Goal: Book appointment/travel/reservation

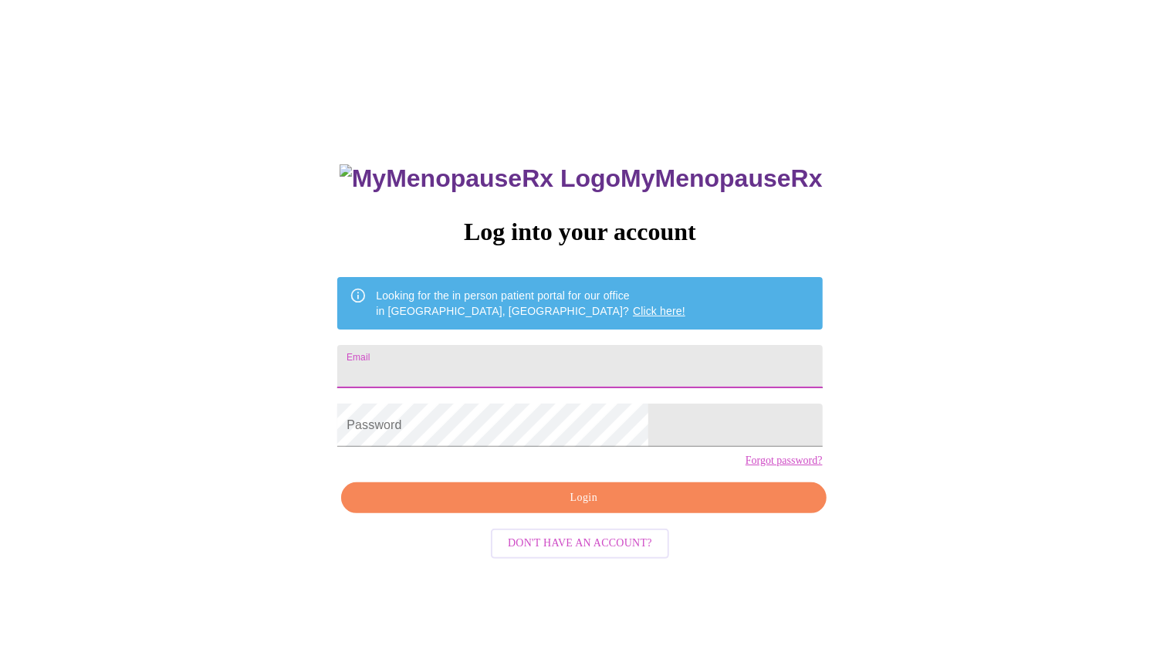
click at [465, 363] on input "Email" at bounding box center [579, 366] width 485 height 43
type input "[EMAIL_ADDRESS][DOMAIN_NAME]"
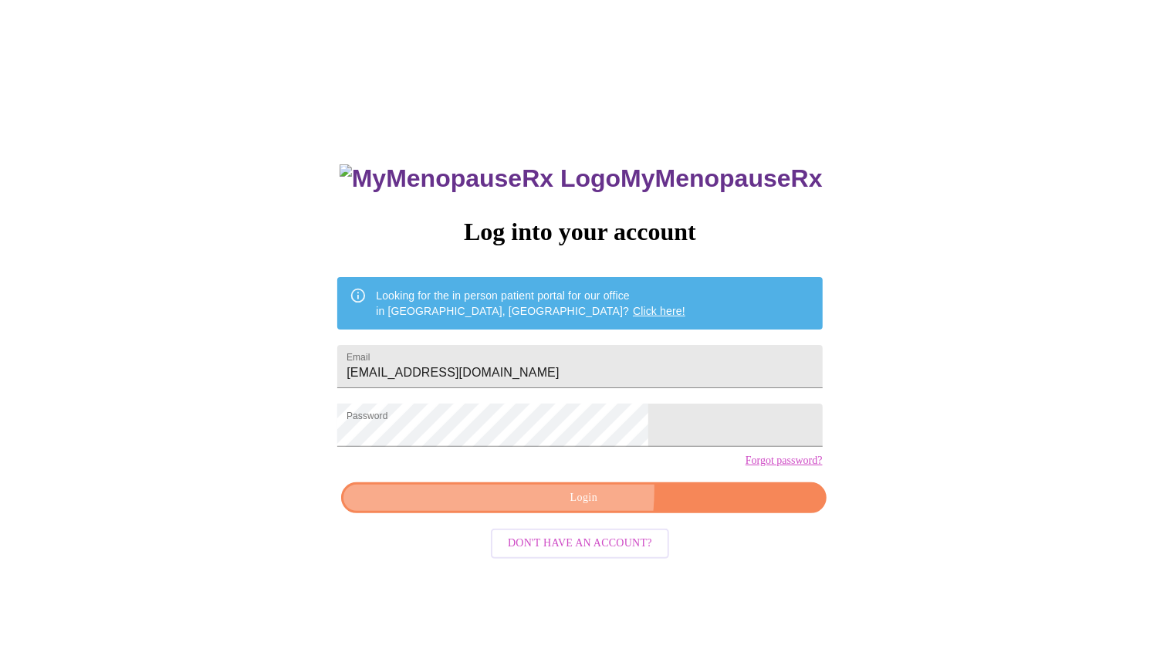
click at [497, 508] on span "Login" at bounding box center [583, 498] width 449 height 19
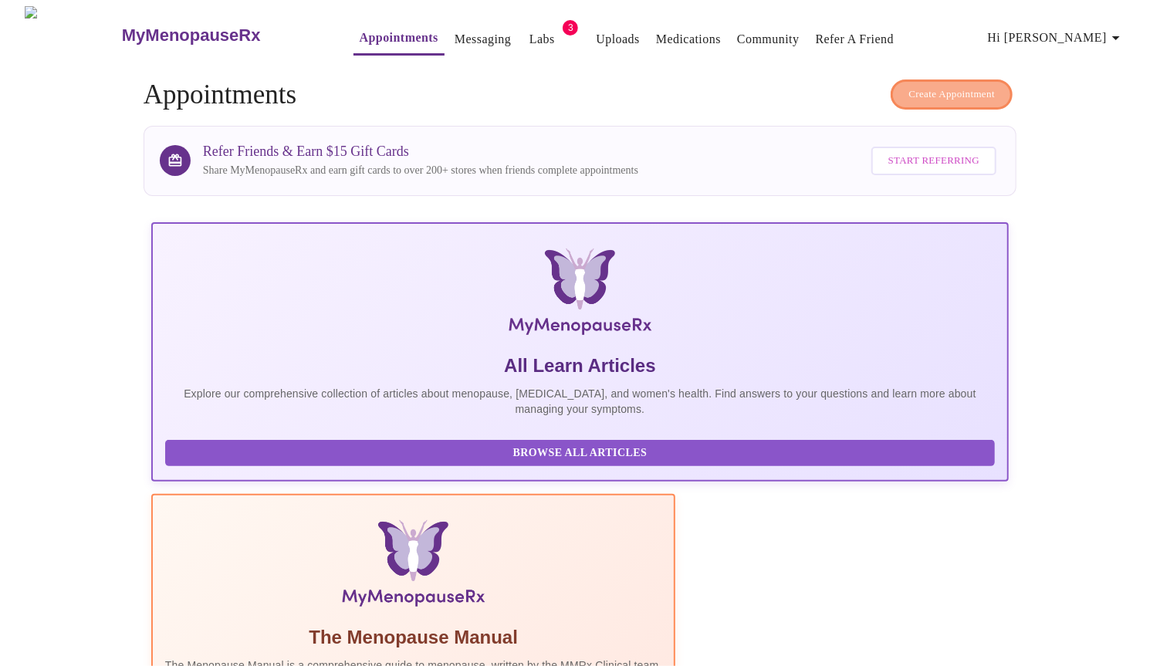
click at [962, 86] on span "Create Appointment" at bounding box center [951, 95] width 86 height 18
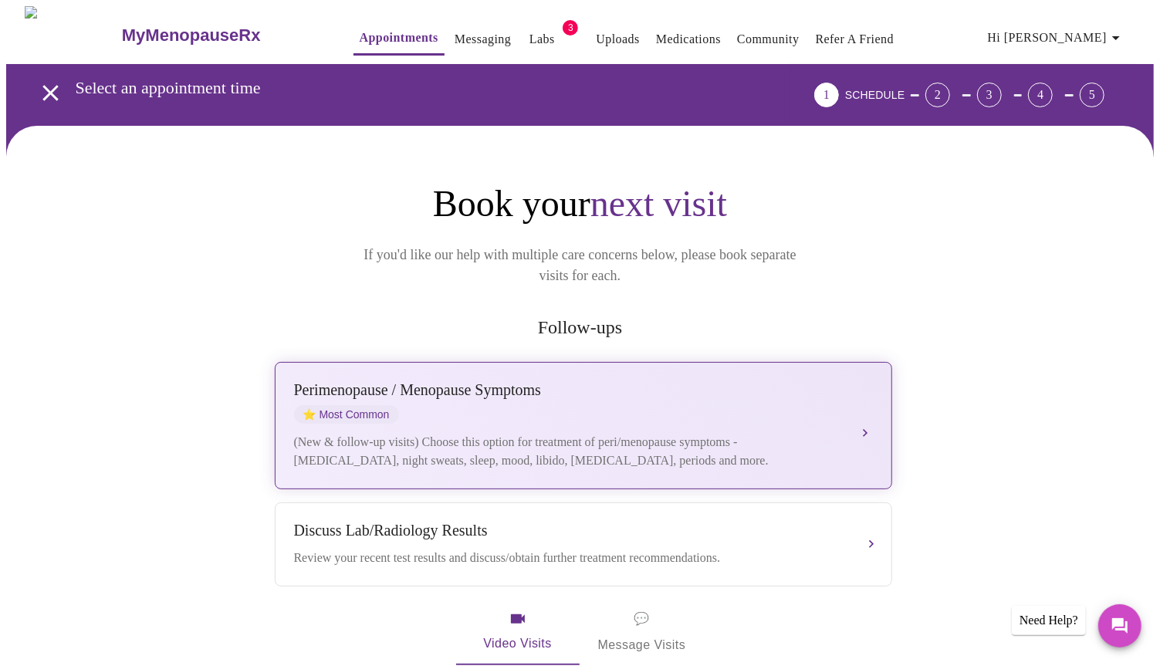
click at [754, 381] on div "Perimenopause / Menopause Symptoms" at bounding box center [568, 390] width 548 height 18
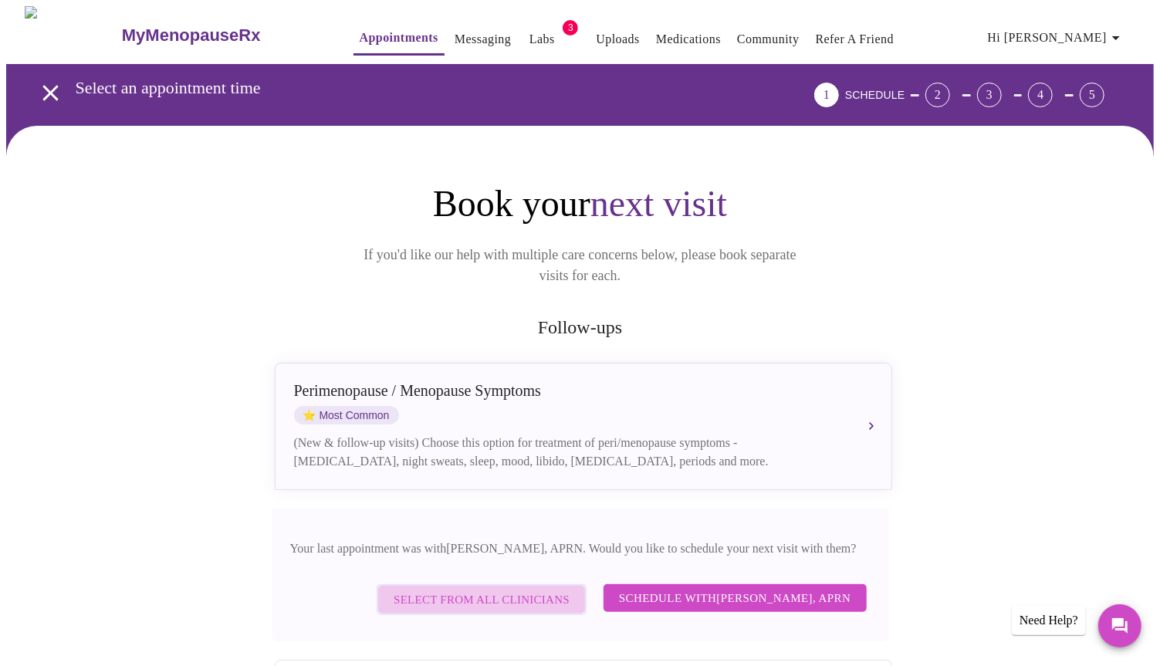
click at [509, 590] on span "Select from All Clinicians" at bounding box center [482, 600] width 176 height 20
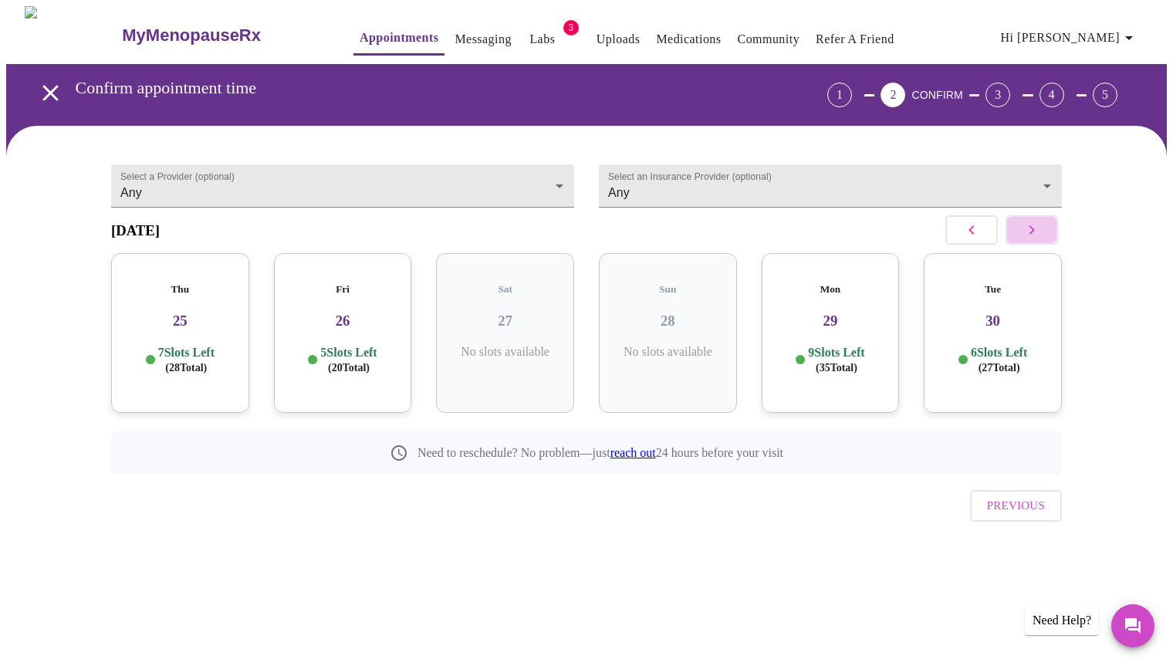
click at [1033, 239] on icon "button" at bounding box center [1032, 230] width 19 height 19
click at [364, 313] on h3 "13" at bounding box center [342, 321] width 113 height 17
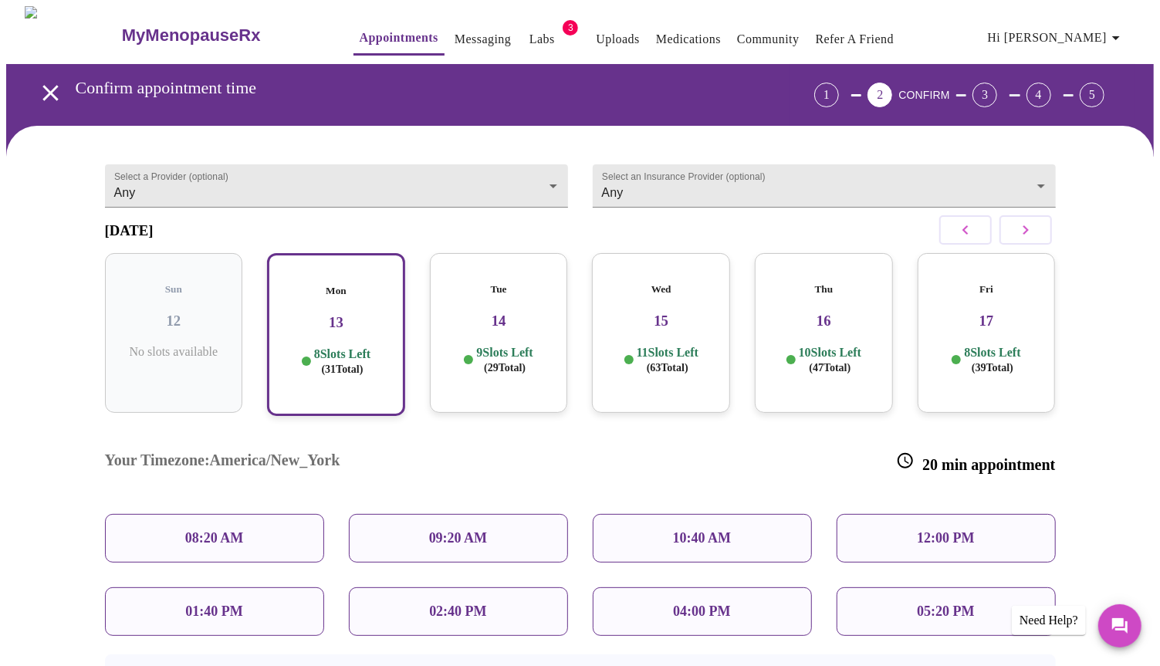
click at [694, 604] on p "04:00 PM" at bounding box center [701, 612] width 57 height 16
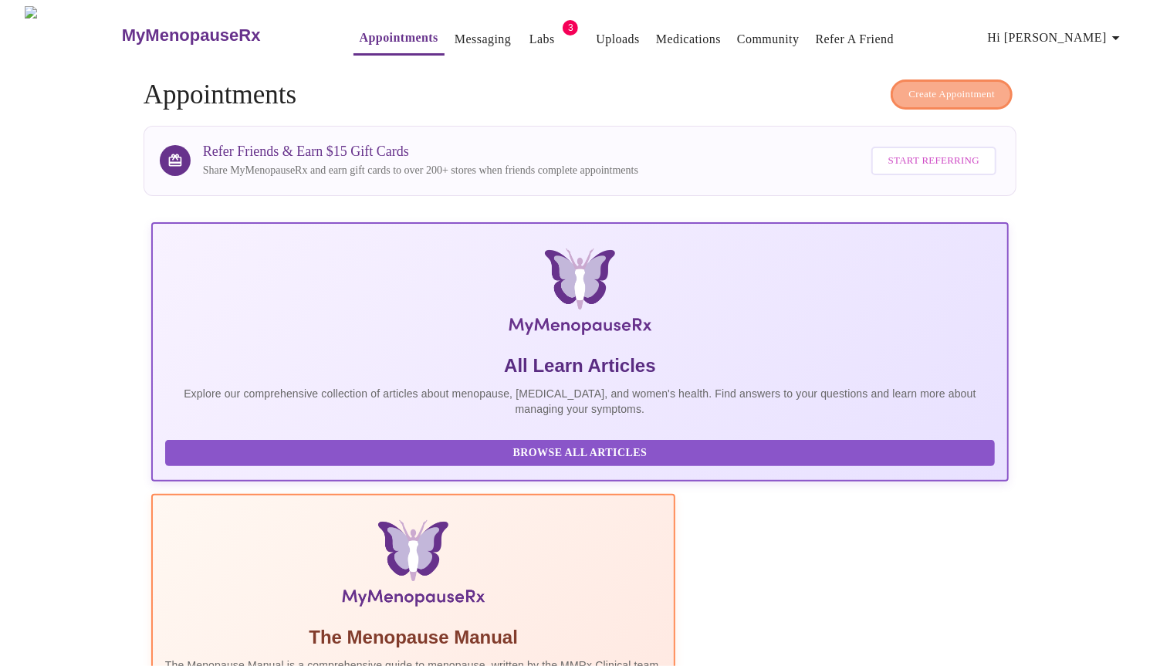
click at [963, 90] on span "Create Appointment" at bounding box center [951, 95] width 86 height 18
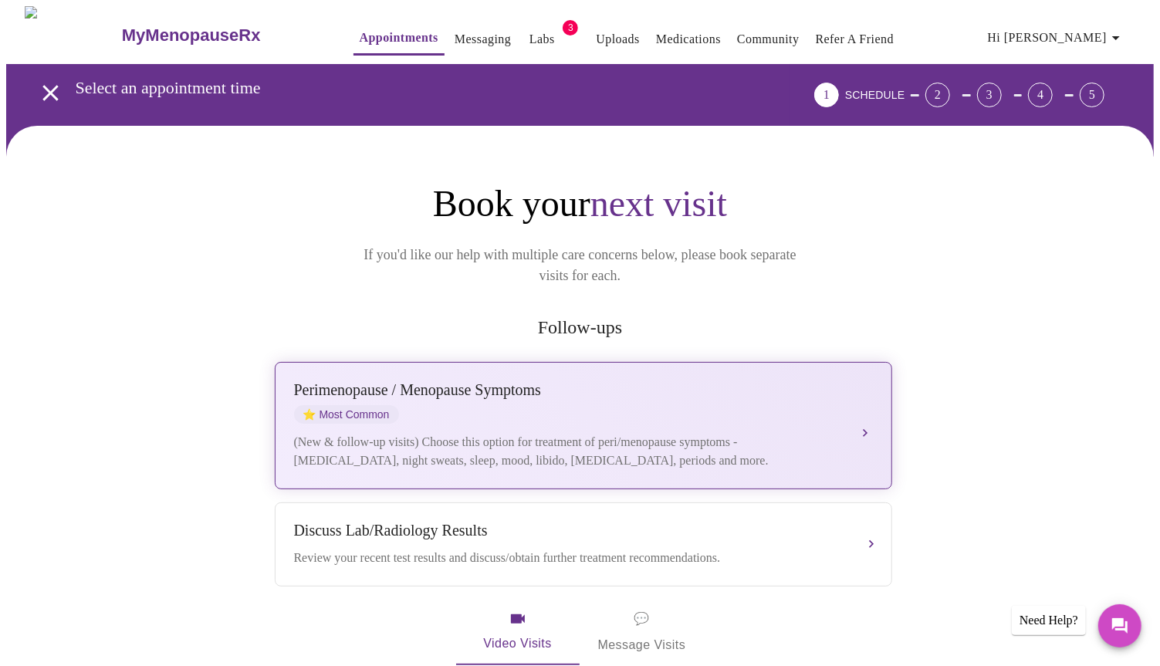
click at [479, 402] on div "[MEDICAL_DATA] / Menopause Symptoms ⭐ Most Common (New & follow-up visits) Choo…" at bounding box center [583, 425] width 579 height 89
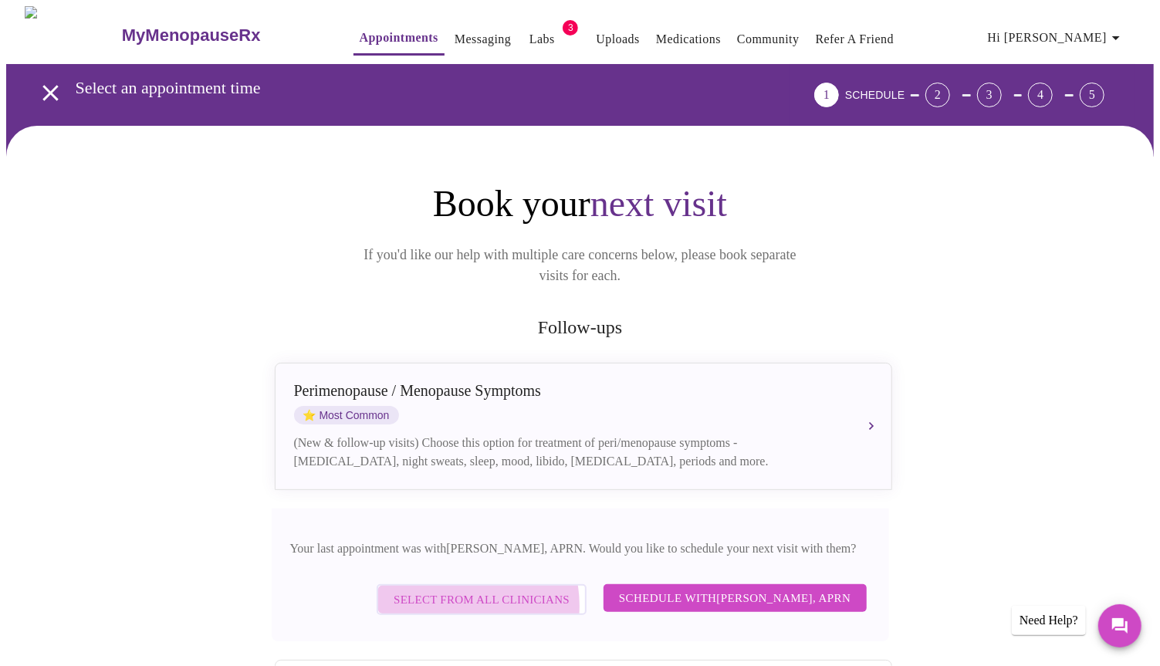
click at [468, 590] on span "Select from All Clinicians" at bounding box center [482, 600] width 176 height 20
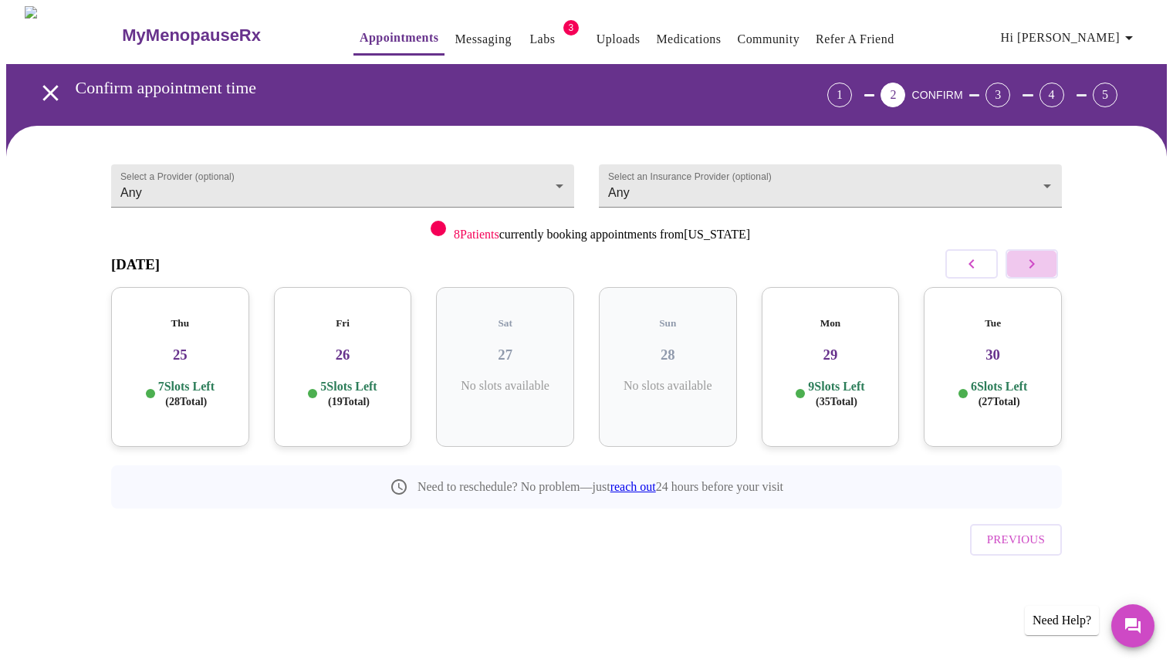
click at [1033, 267] on icon "button" at bounding box center [1032, 264] width 19 height 19
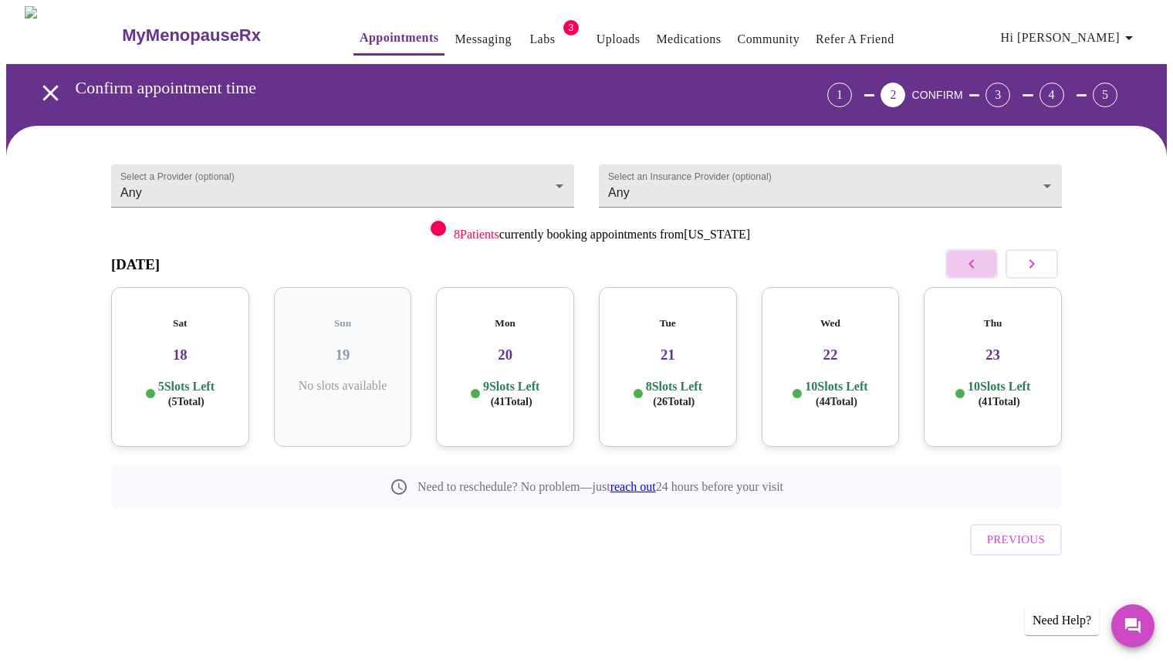
click at [963, 255] on icon "button" at bounding box center [971, 264] width 19 height 19
click at [962, 259] on button "button" at bounding box center [971, 263] width 52 height 29
click at [851, 347] on h3 "10" at bounding box center [830, 355] width 113 height 17
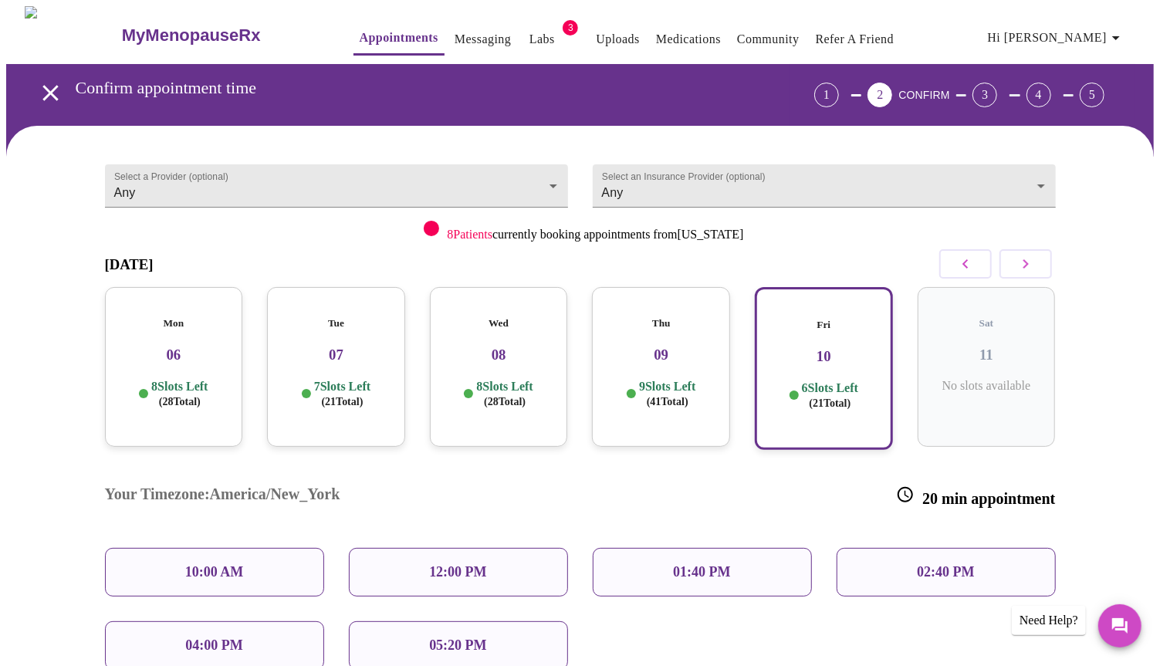
click at [839, 91] on div "1" at bounding box center [826, 95] width 25 height 25
click at [43, 85] on icon "open drawer" at bounding box center [49, 92] width 15 height 15
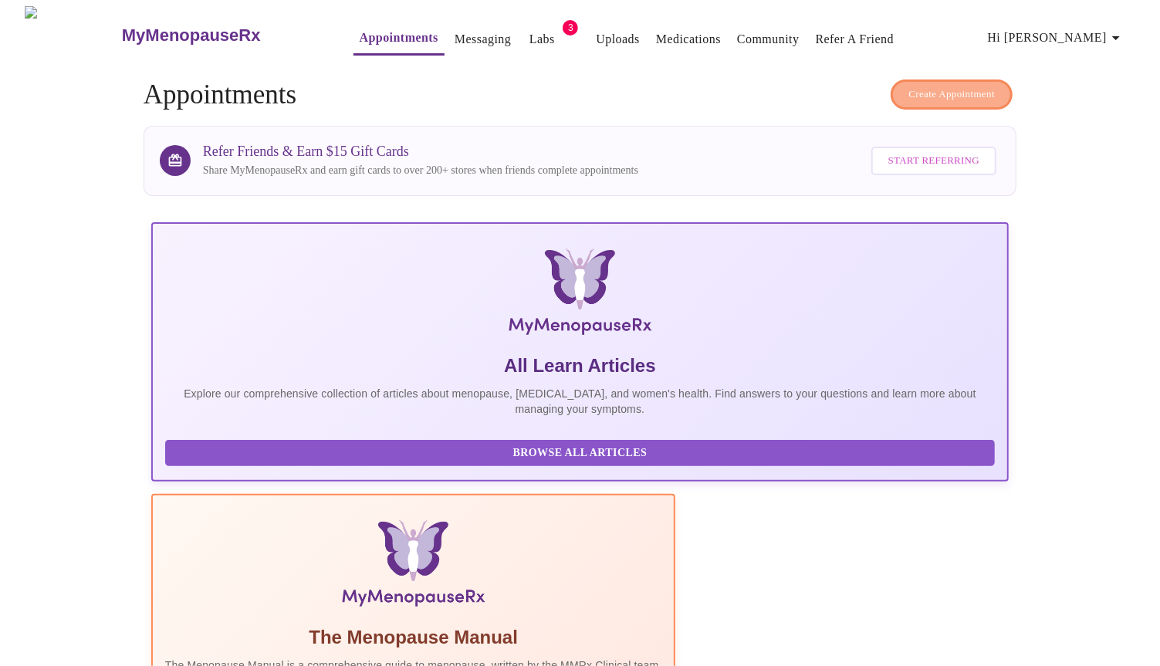
click at [970, 79] on button "Create Appointment" at bounding box center [952, 94] width 122 height 30
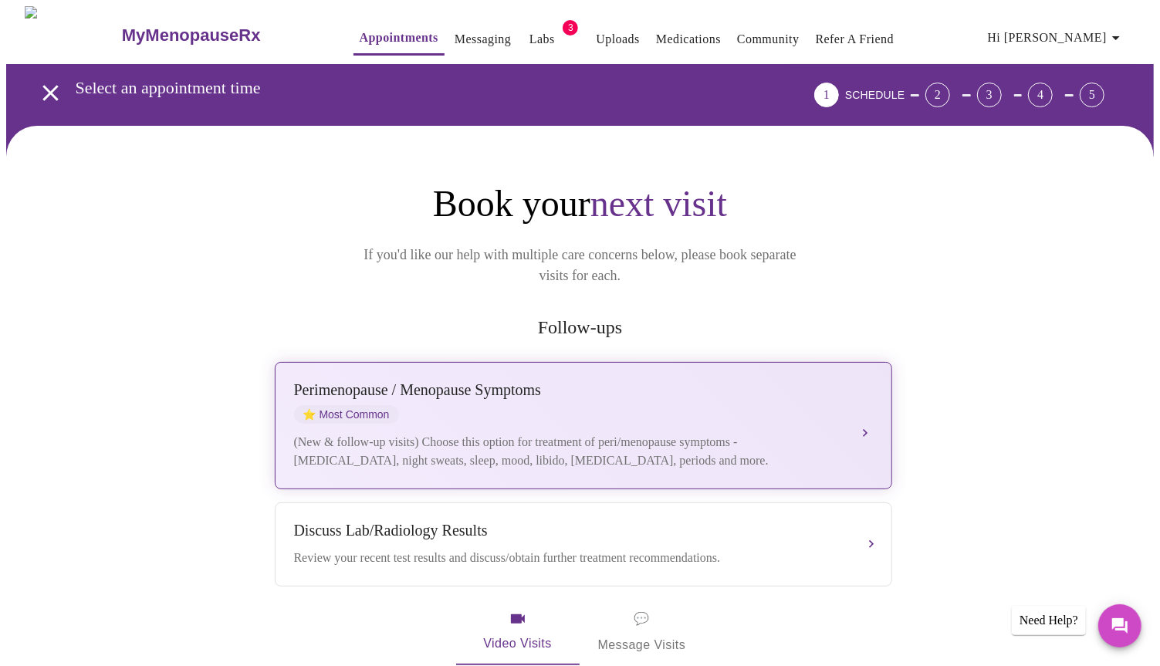
click at [742, 387] on div "[MEDICAL_DATA] / Menopause Symptoms ⭐ Most Common" at bounding box center [568, 402] width 548 height 42
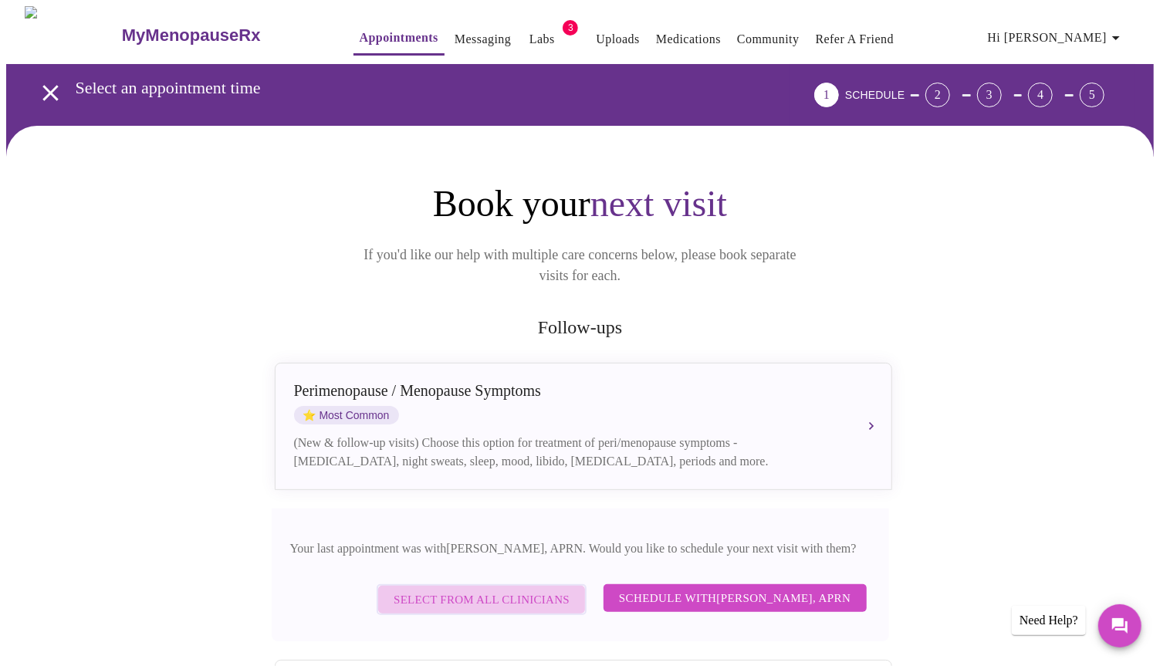
click at [543, 590] on span "Select from All Clinicians" at bounding box center [482, 600] width 176 height 20
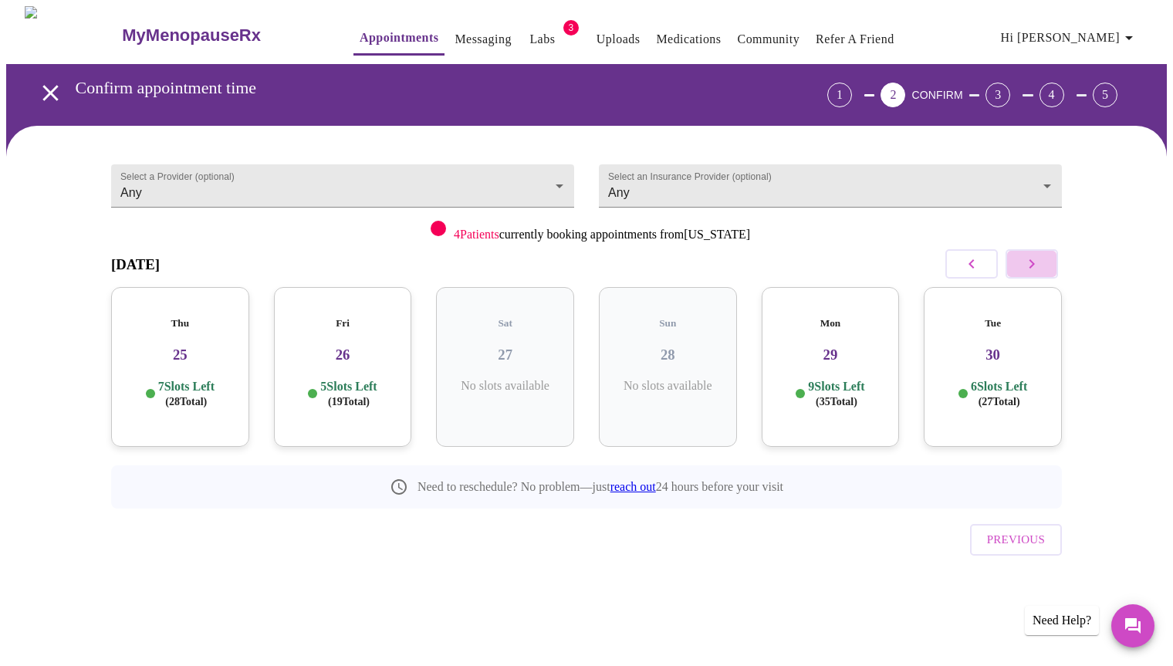
click at [1030, 270] on icon "button" at bounding box center [1032, 264] width 19 height 19
click at [1001, 347] on h3 "17" at bounding box center [992, 355] width 113 height 17
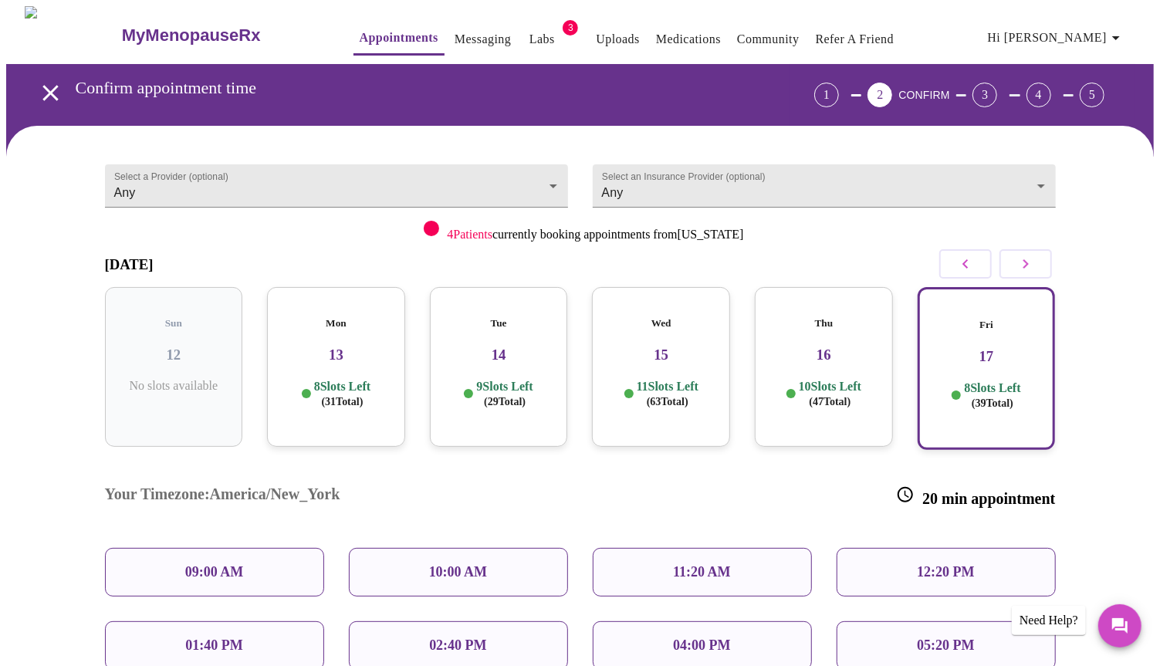
click at [779, 621] on div "04:00 PM" at bounding box center [702, 645] width 219 height 49
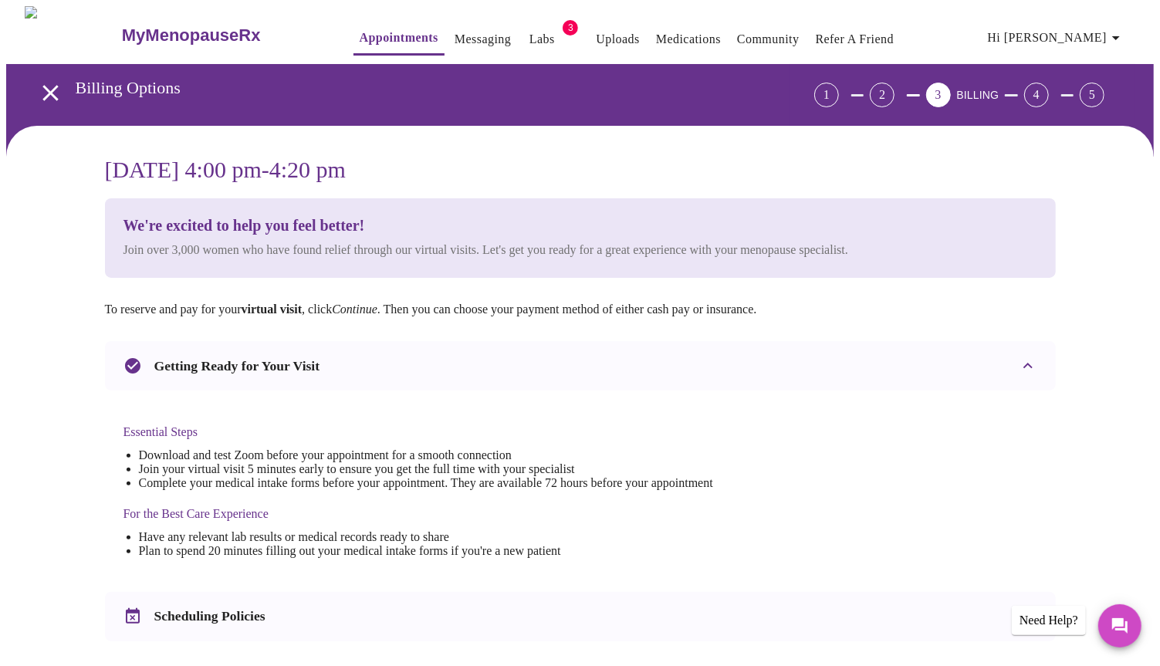
scroll to position [451, 0]
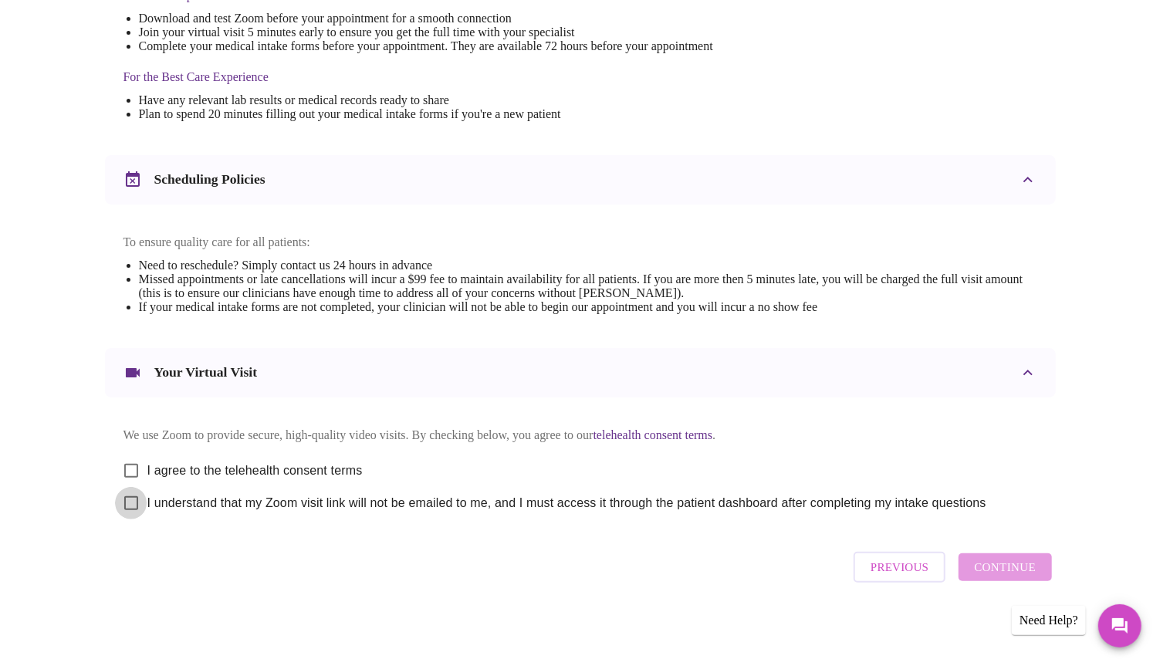
click at [129, 499] on input "I understand that my Zoom visit link will not be emailed to me, and I must acce…" at bounding box center [131, 503] width 32 height 32
checkbox input "true"
click at [132, 458] on input "I agree to the telehealth consent terms" at bounding box center [131, 471] width 32 height 32
checkbox input "true"
click at [989, 570] on span "Continue" at bounding box center [1005, 567] width 62 height 20
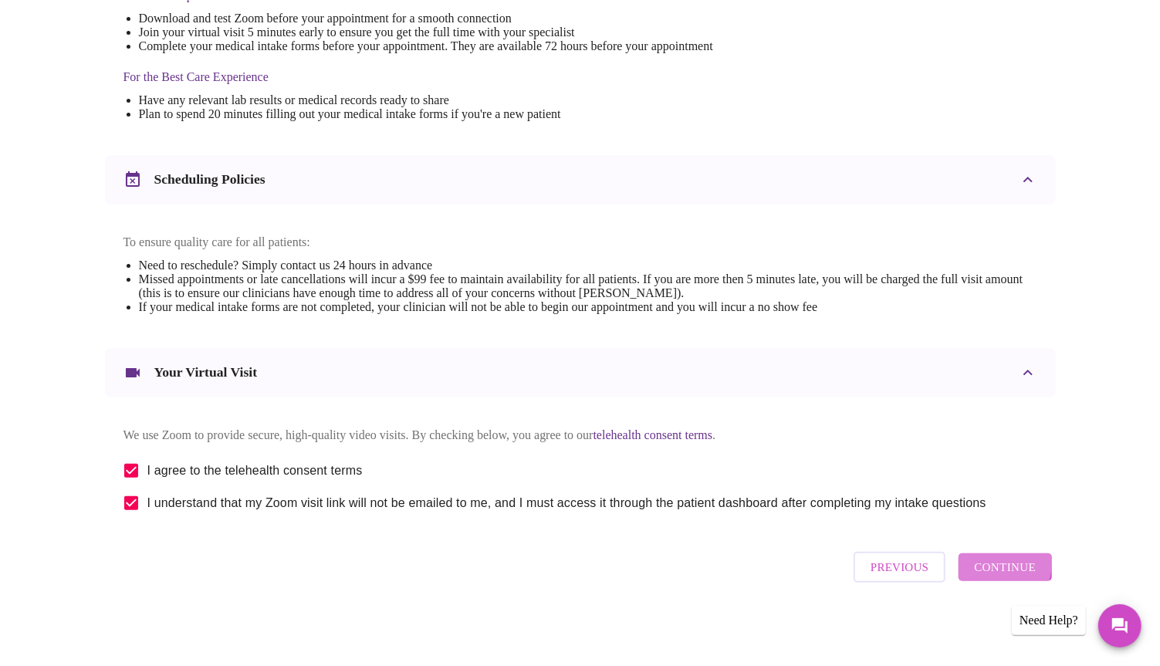
scroll to position [0, 0]
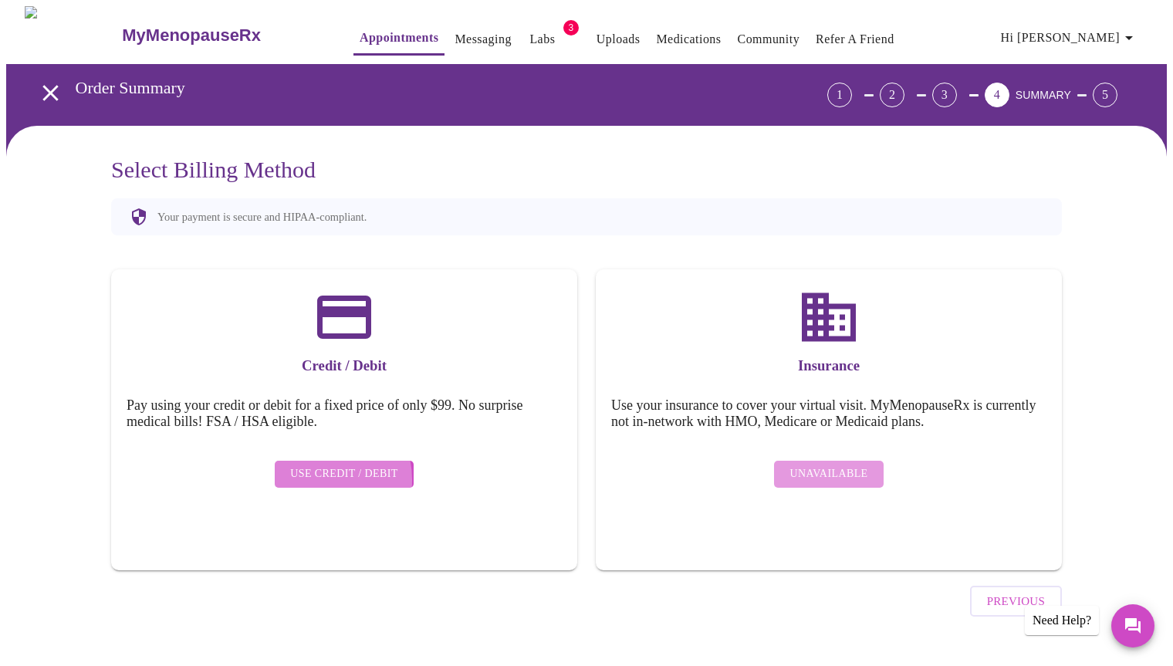
click at [316, 468] on span "Use Credit / Debit" at bounding box center [344, 474] width 108 height 19
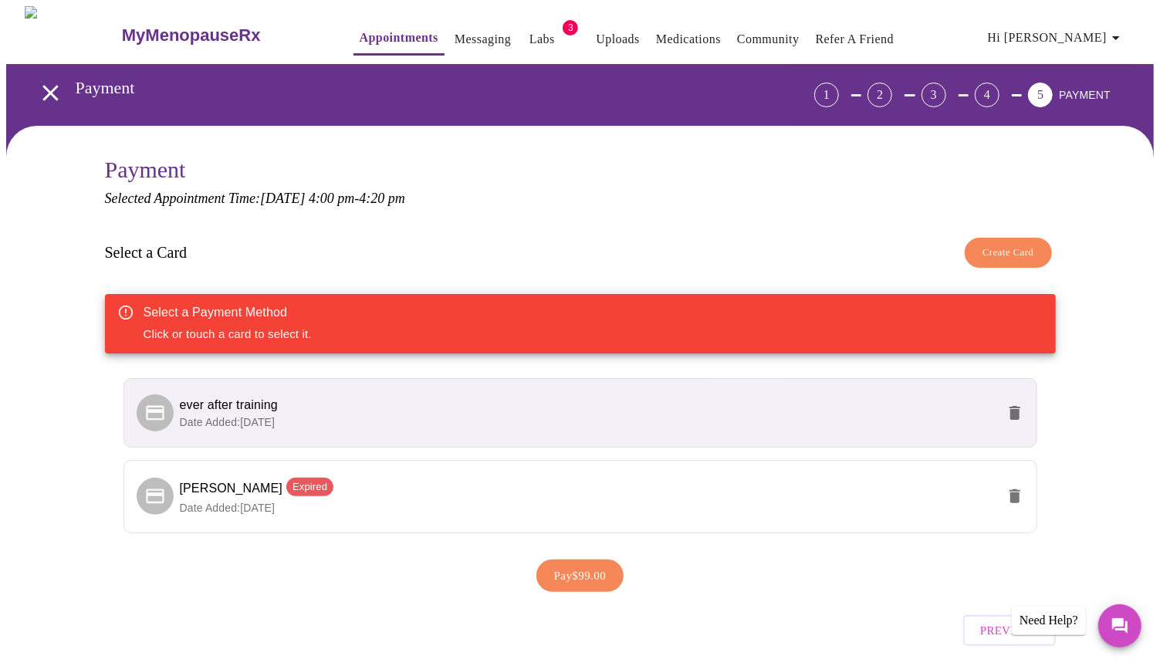
click at [595, 387] on li "ever after training Date Added: [DATE]" at bounding box center [580, 412] width 914 height 69
click at [233, 402] on span "ever after training" at bounding box center [229, 404] width 98 height 13
click at [151, 407] on icon at bounding box center [155, 412] width 18 height 15
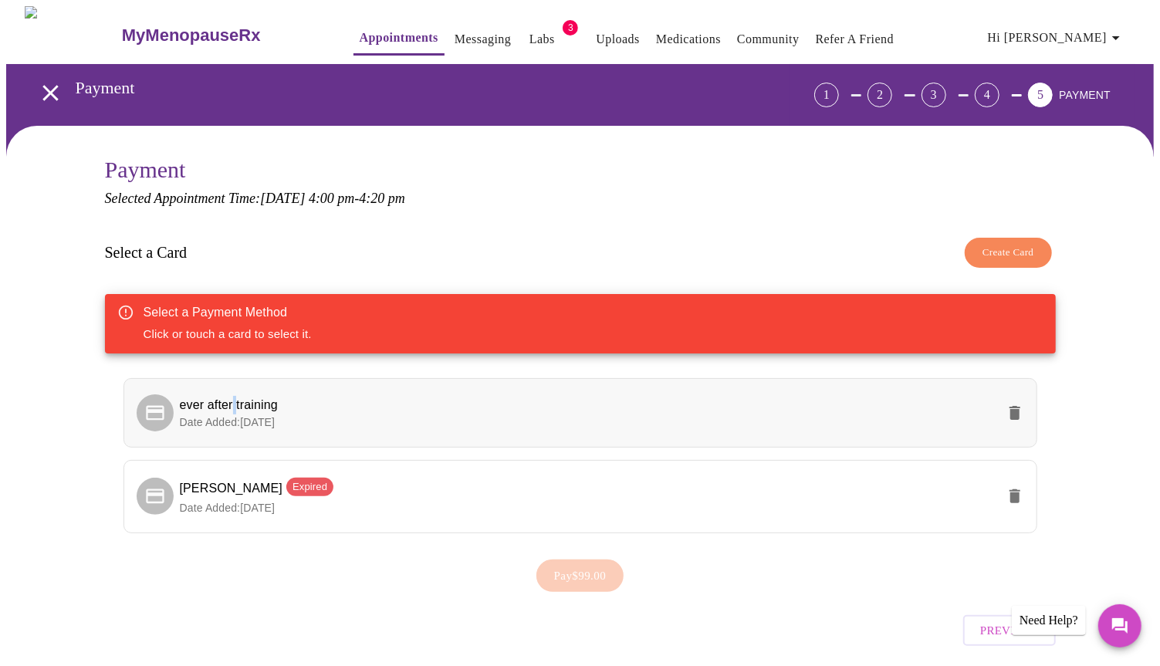
click at [151, 407] on icon at bounding box center [155, 412] width 18 height 15
click at [573, 566] on span "Pay $99.00" at bounding box center [580, 576] width 52 height 20
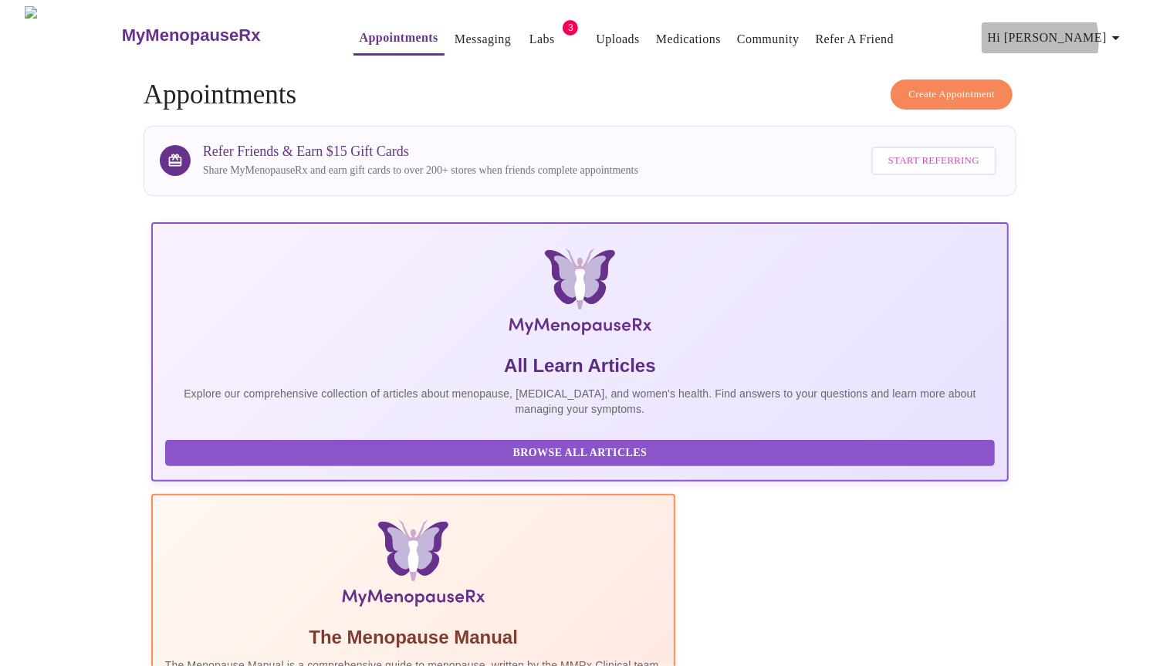
click at [1065, 35] on span "Hi [PERSON_NAME]" at bounding box center [1056, 38] width 137 height 22
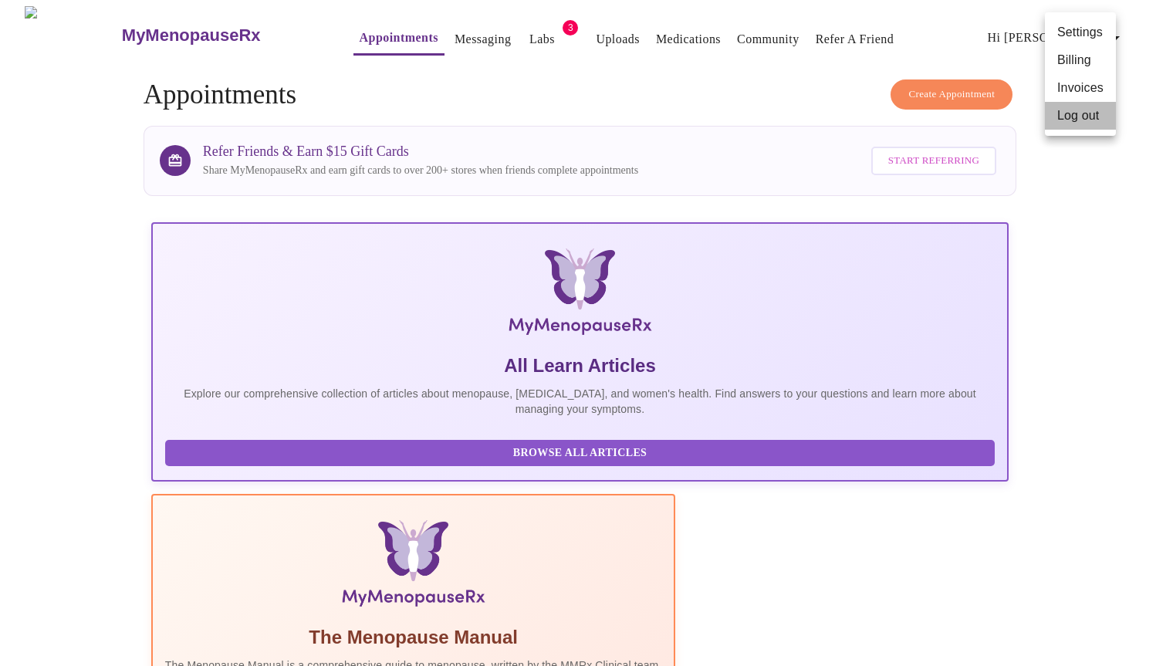
click at [1073, 118] on li "Log out" at bounding box center [1080, 116] width 71 height 28
